Goal: Task Accomplishment & Management: Use online tool/utility

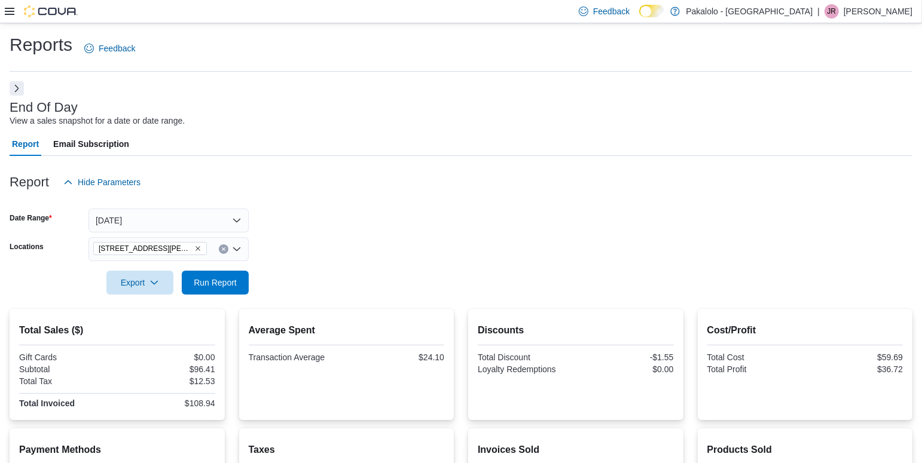
click at [453, 149] on div "Report Email Subscription" at bounding box center [461, 144] width 903 height 24
click at [234, 283] on span "Run Report" at bounding box center [215, 282] width 43 height 12
drag, startPoint x: 182, startPoint y: 403, endPoint x: 218, endPoint y: 404, distance: 35.9
click at [219, 406] on div "Total Sales ($) Gift Cards $0.00 Subtotal $202.77 Total Tax $26.35 Total Invoic…" at bounding box center [117, 364] width 215 height 111
copy div "$229.12"
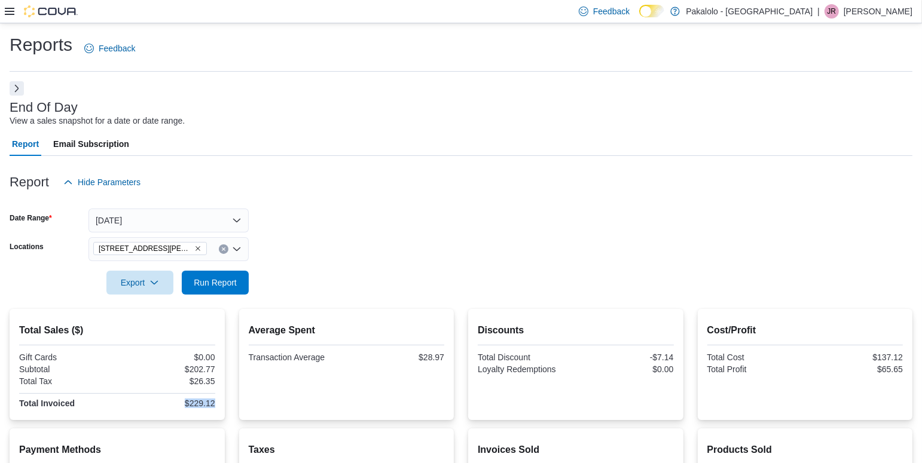
scroll to position [165, 0]
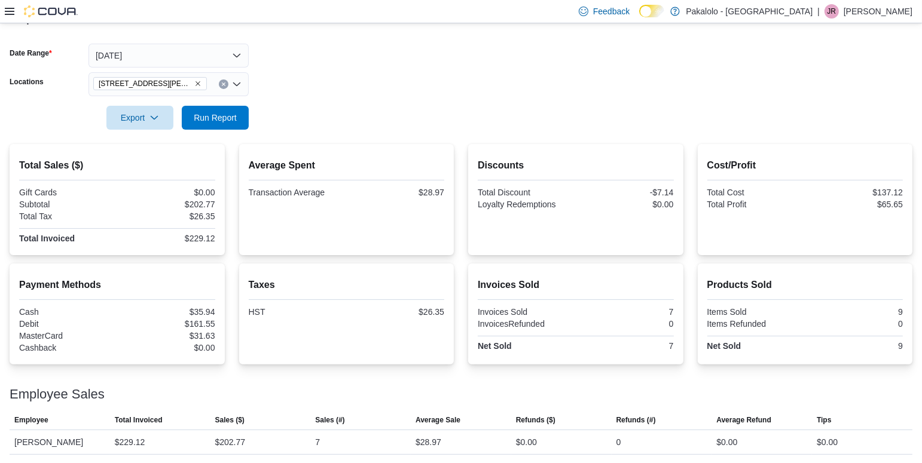
click at [409, 102] on div at bounding box center [461, 101] width 903 height 10
click at [224, 114] on span "Run Report" at bounding box center [215, 117] width 43 height 12
drag, startPoint x: 172, startPoint y: 237, endPoint x: 224, endPoint y: 237, distance: 52.0
click at [224, 237] on div "Total Sales ($) Gift Cards $0.00 Subtotal $265.44 Total Tax $34.50 Total Invoic…" at bounding box center [117, 199] width 215 height 111
copy div "$299.94"
